Goal: Information Seeking & Learning: Find specific fact

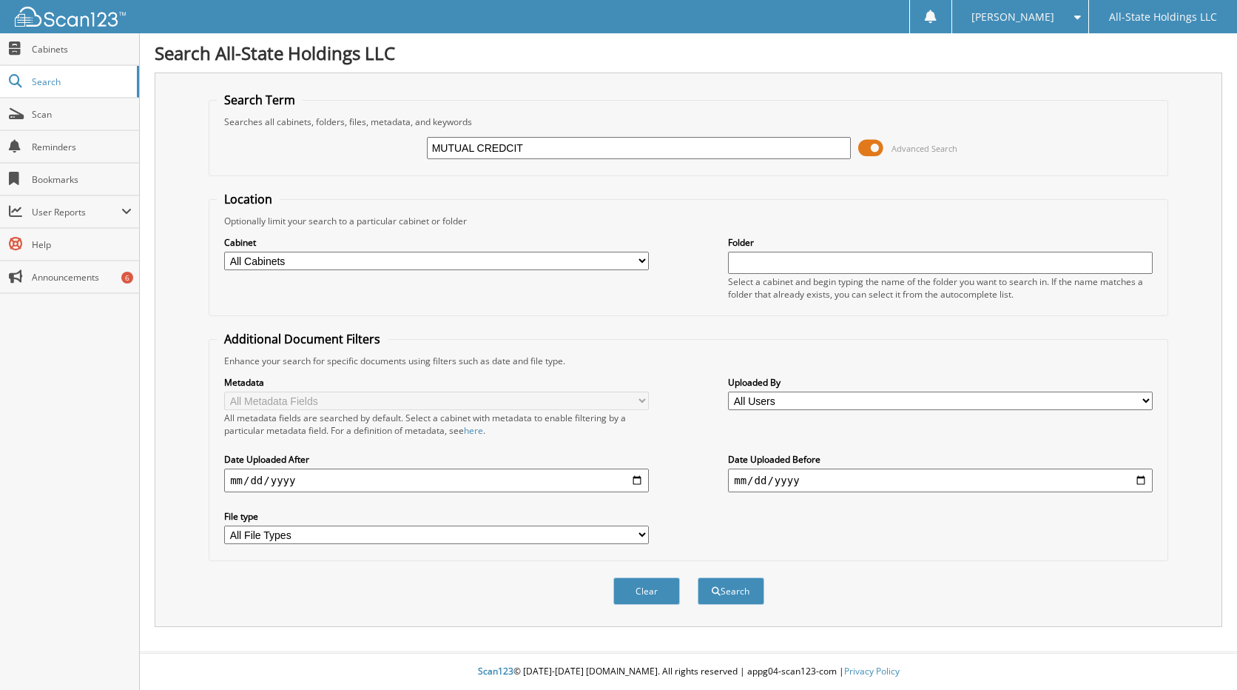
type input "MUTUAL CREDCIT"
click at [698, 577] on button "Search" at bounding box center [731, 590] width 67 height 27
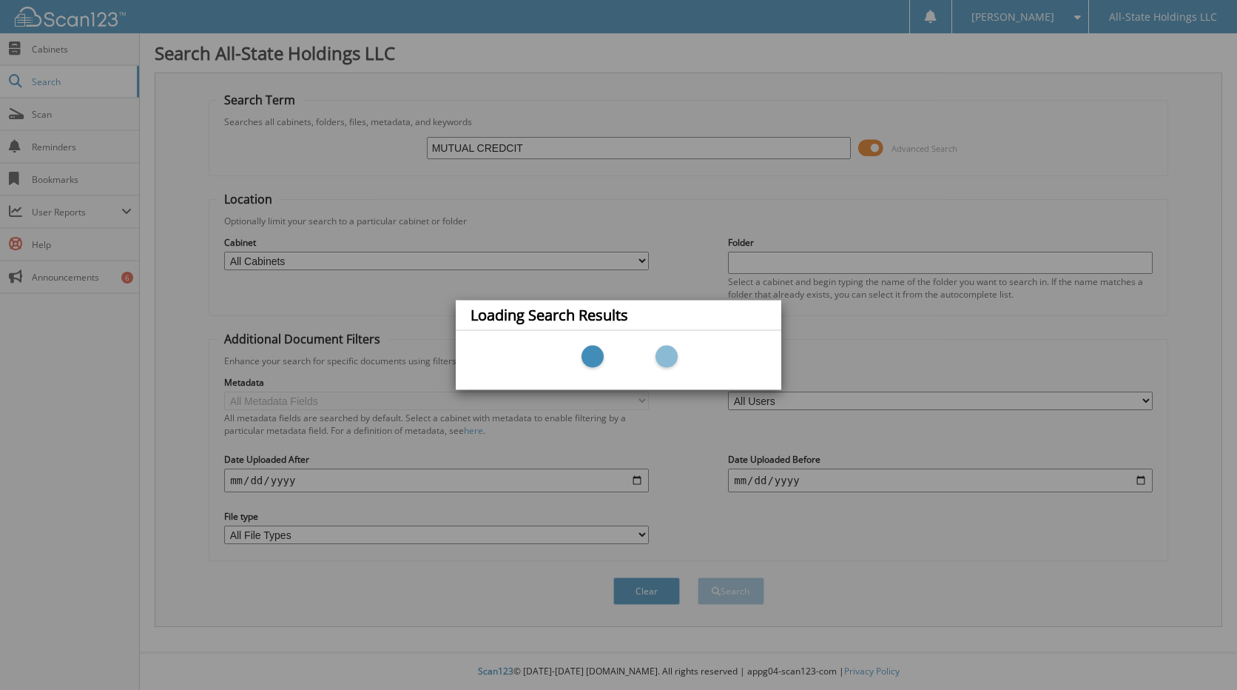
click at [565, 144] on div "Loading Search Results" at bounding box center [618, 345] width 1237 height 690
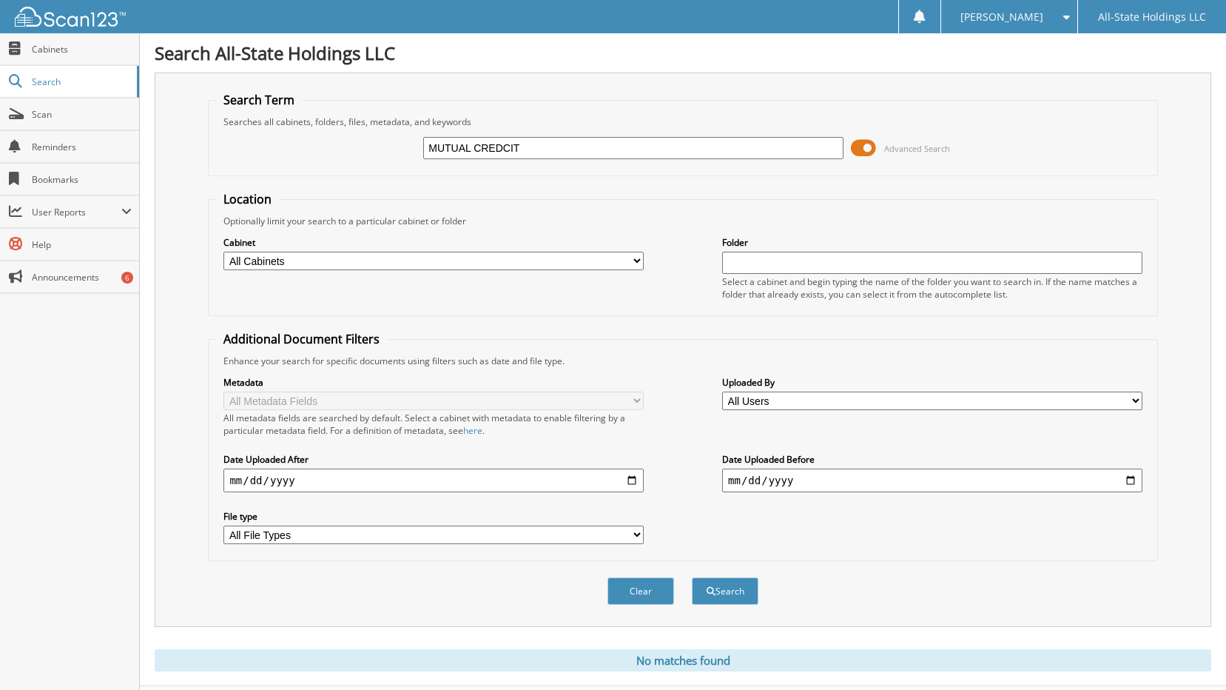
click at [509, 151] on input "MUTUAL CREDCIT" at bounding box center [633, 148] width 420 height 22
type input "MUTUAL CREDIT"
click at [692, 577] on button "Search" at bounding box center [725, 590] width 67 height 27
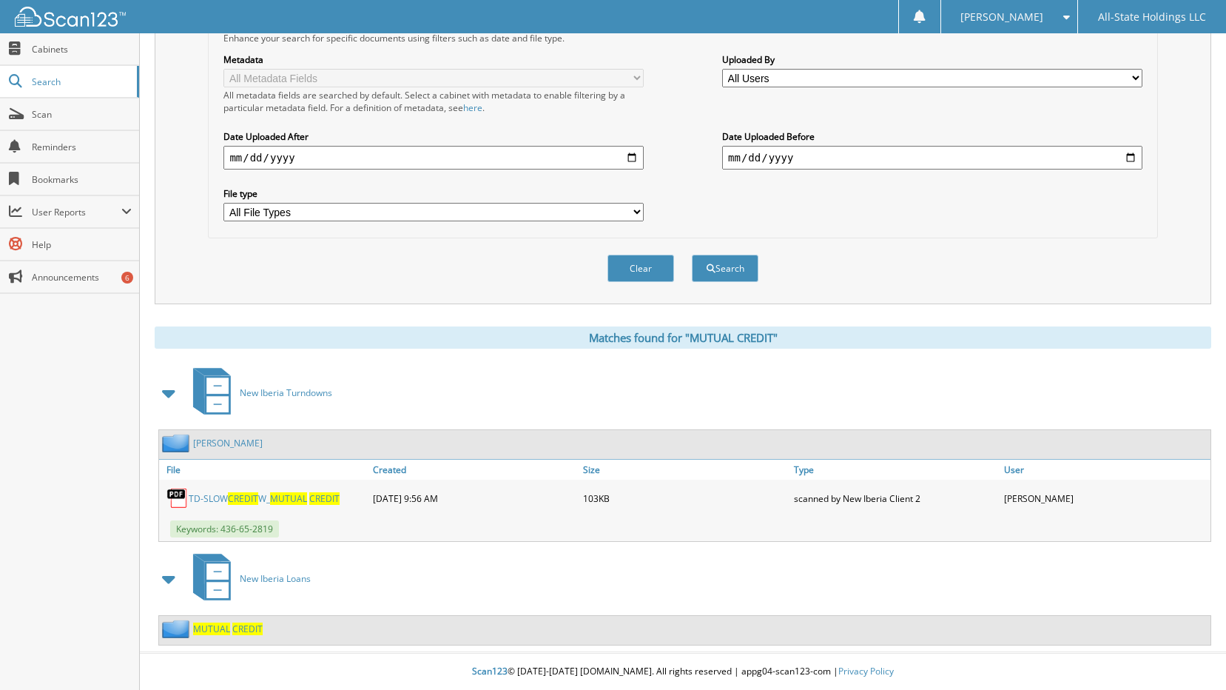
click at [220, 626] on span "MUTUAL" at bounding box center [211, 628] width 37 height 13
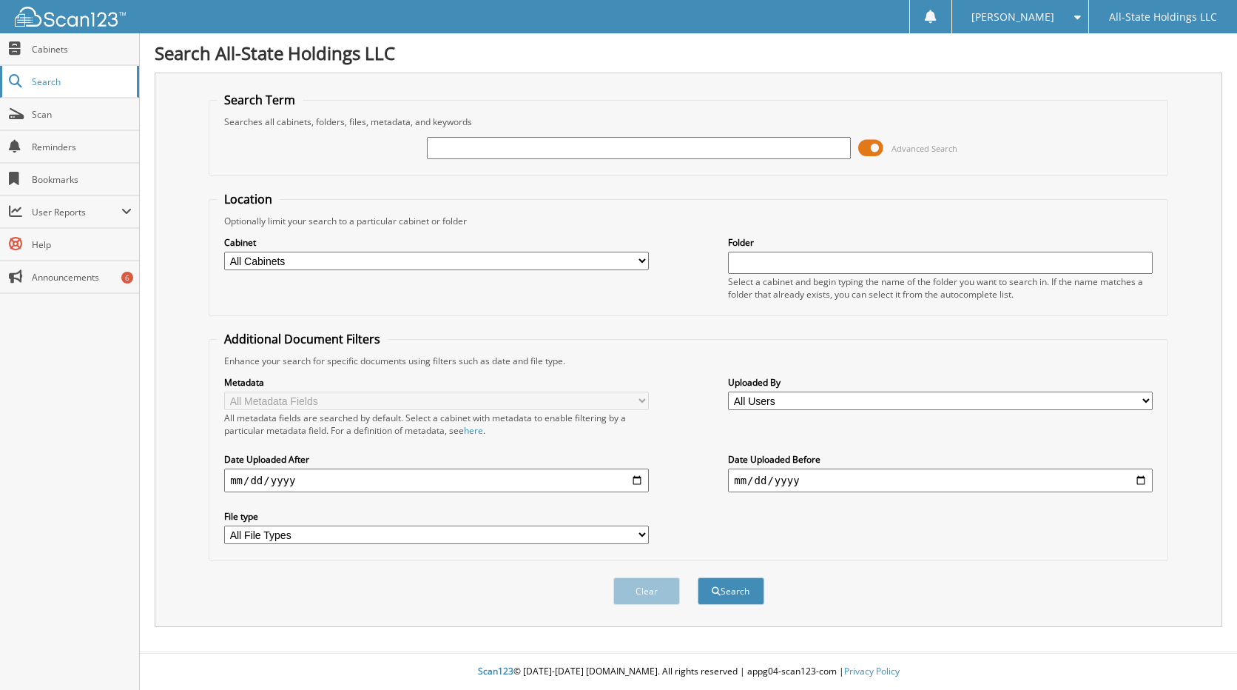
click at [88, 94] on link "Search" at bounding box center [69, 82] width 139 height 32
